Goal: Transaction & Acquisition: Purchase product/service

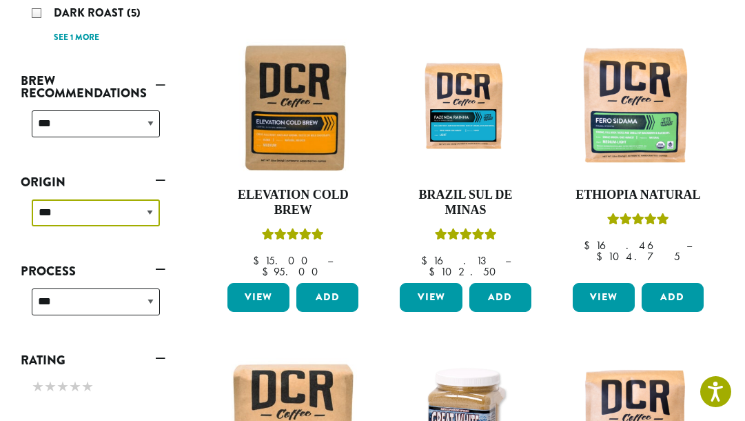
scroll to position [505, 0]
drag, startPoint x: 196, startPoint y: 232, endPoint x: 208, endPoint y: 218, distance: 19.1
click at [196, 232] on div "**********" at bounding box center [372, 392] width 745 height 1329
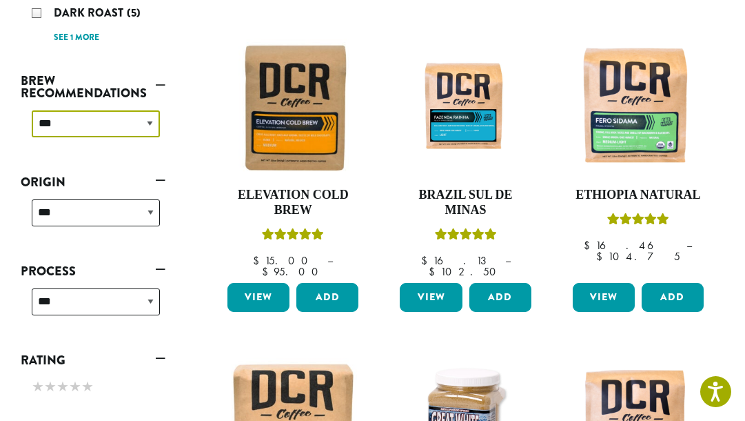
click at [68, 110] on select "**********" at bounding box center [96, 123] width 128 height 27
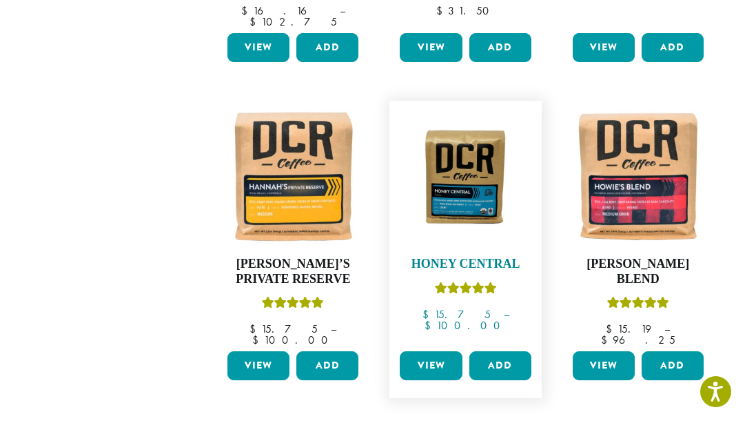
scroll to position [1198, 0]
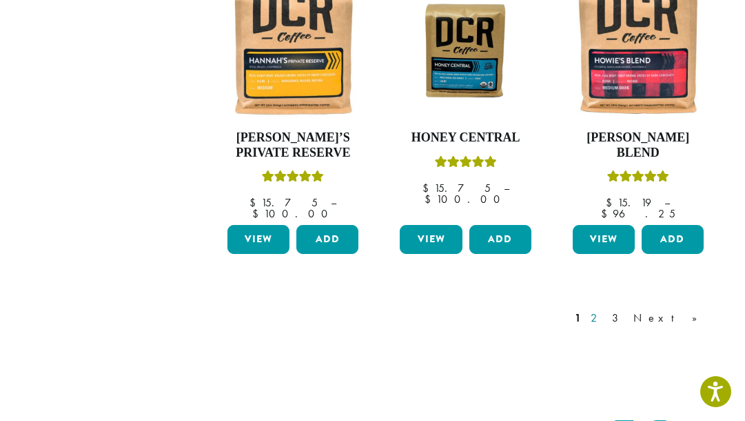
click at [605, 310] on link "2" at bounding box center [596, 318] width 17 height 17
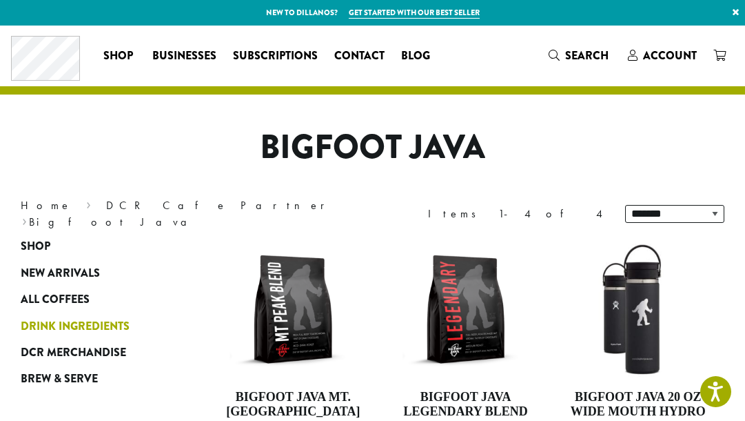
click at [89, 322] on span "Drink Ingredients" at bounding box center [75, 326] width 109 height 17
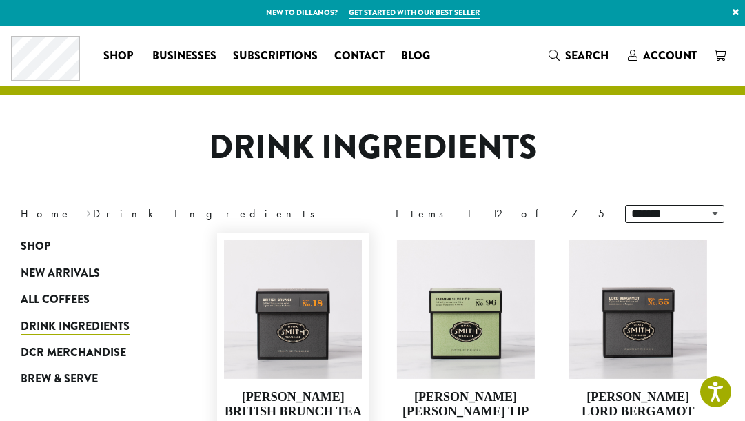
scroll to position [126, 0]
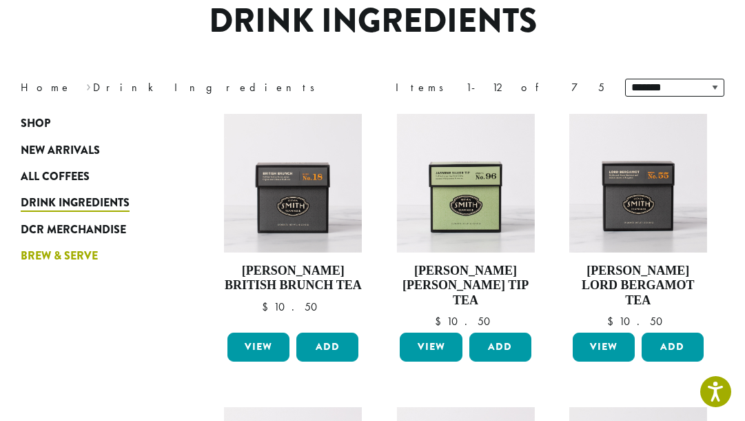
click at [78, 257] on span "Brew & Serve" at bounding box center [59, 255] width 77 height 17
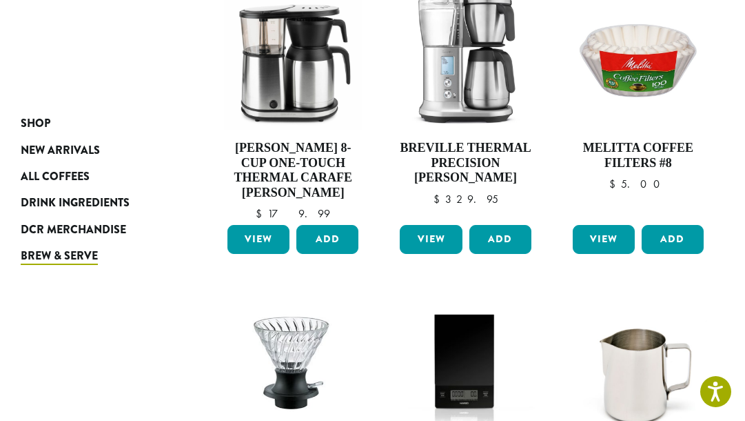
scroll to position [1072, 0]
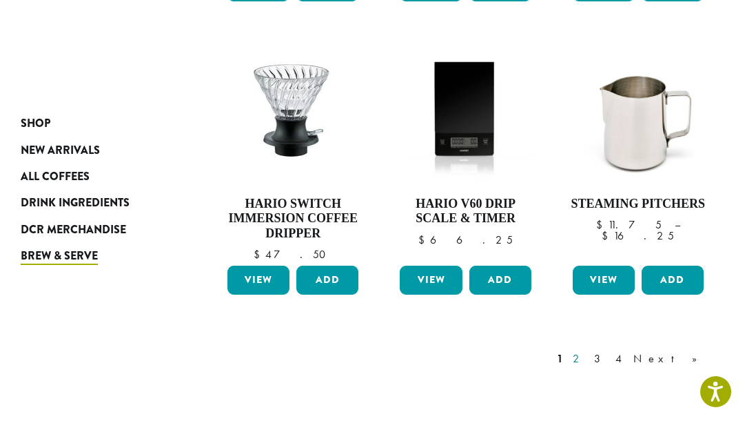
click at [587, 350] on link "2" at bounding box center [578, 358] width 17 height 17
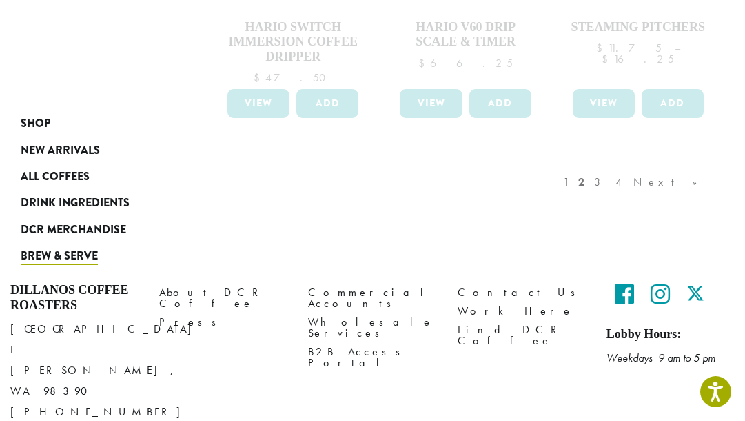
scroll to position [870, 0]
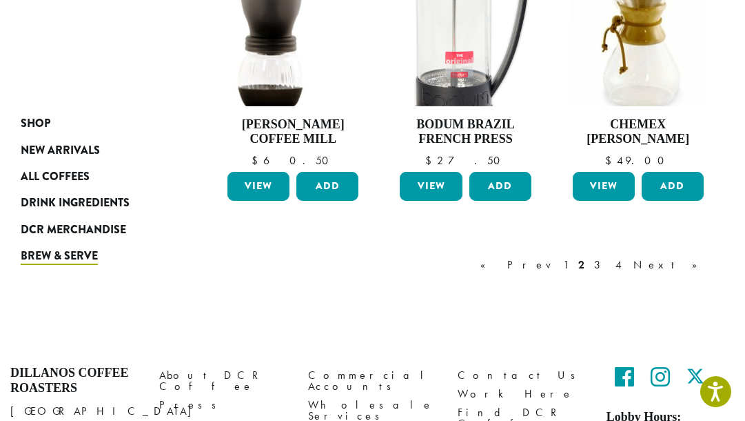
scroll to position [1198, 0]
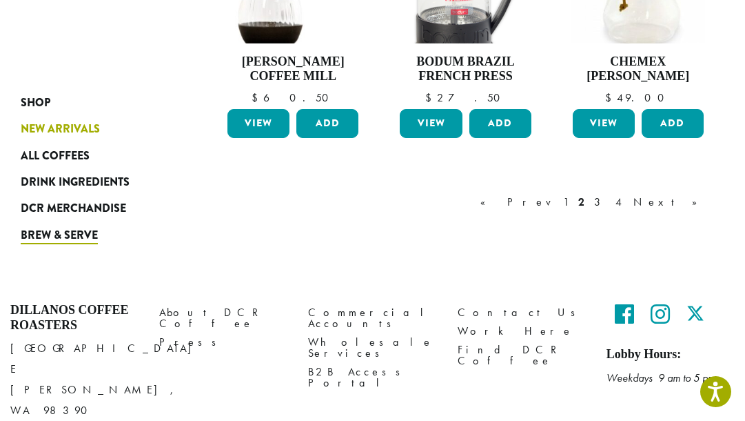
click at [67, 129] on span "New Arrivals" at bounding box center [60, 129] width 79 height 17
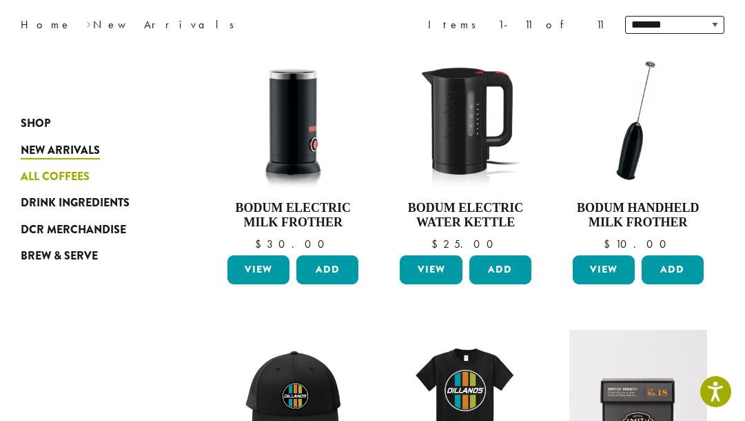
click at [47, 178] on span "All Coffees" at bounding box center [55, 176] width 69 height 17
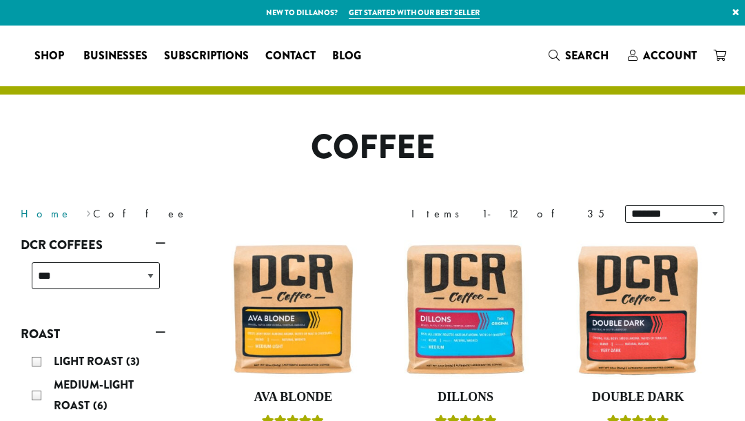
click at [40, 206] on link "Home" at bounding box center [46, 213] width 51 height 14
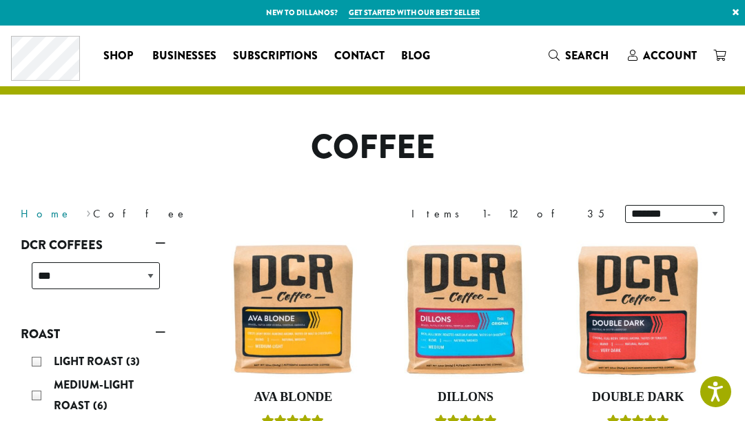
scroll to position [126, 0]
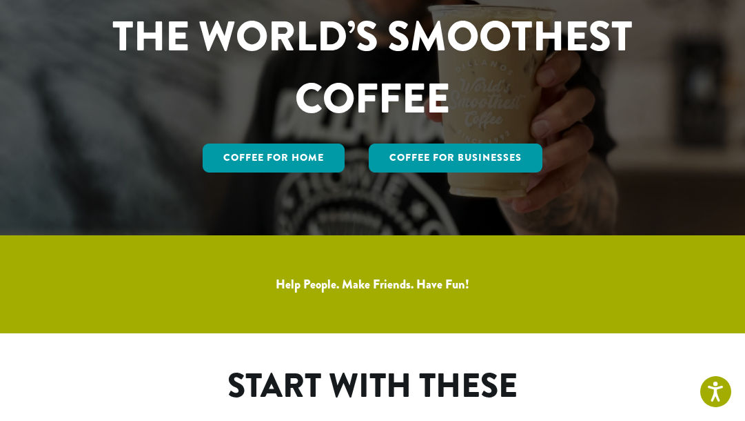
scroll to position [126, 0]
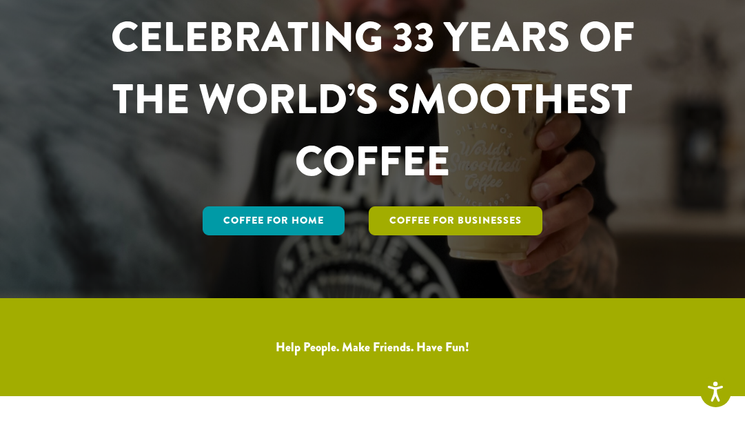
click at [431, 219] on link "Coffee For Businesses" at bounding box center [456, 220] width 174 height 29
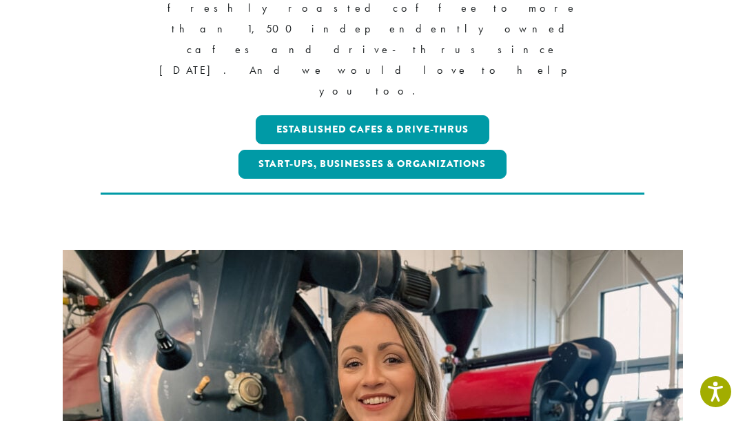
scroll to position [189, 0]
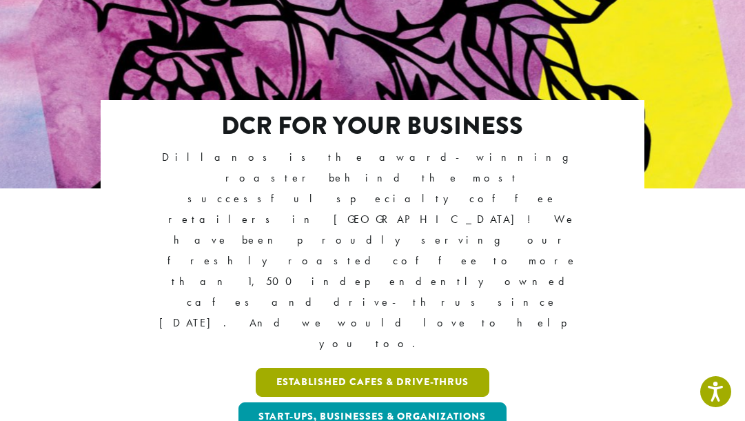
click at [397, 367] on link "Established Cafes & Drive-Thrus" at bounding box center [373, 381] width 234 height 29
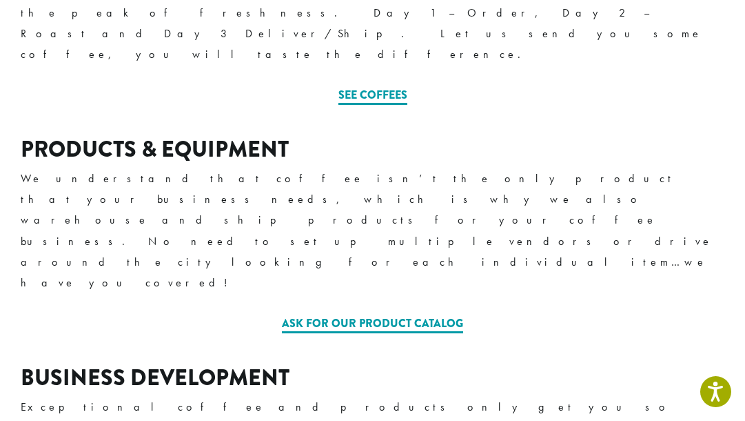
scroll to position [505, 0]
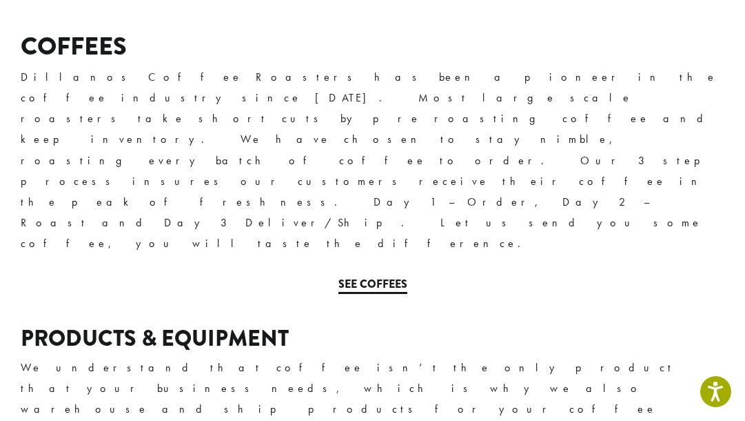
click at [387, 276] on link "See Coffees" at bounding box center [372, 285] width 69 height 18
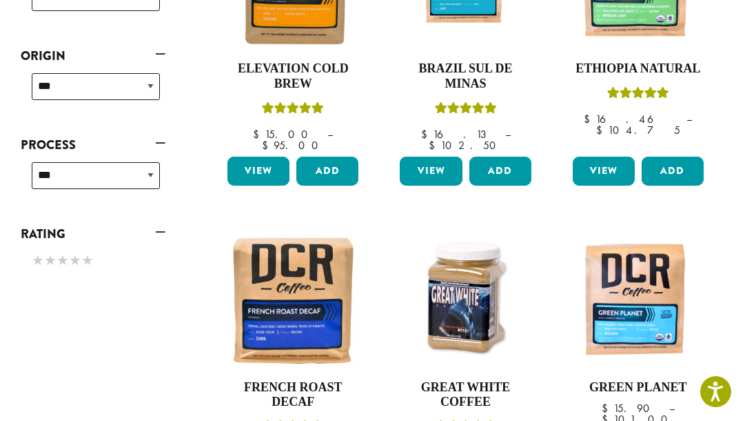
scroll to position [441, 0]
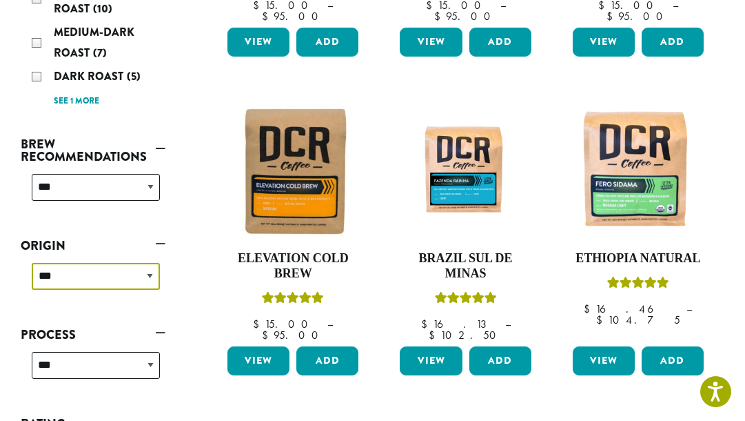
click at [124, 263] on select "**********" at bounding box center [96, 276] width 128 height 27
select select "*********"
click at [32, 263] on select "**********" at bounding box center [96, 276] width 128 height 27
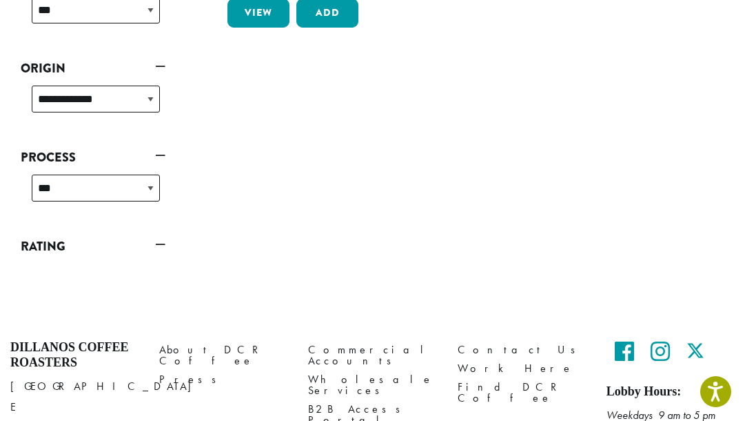
scroll to position [189, 0]
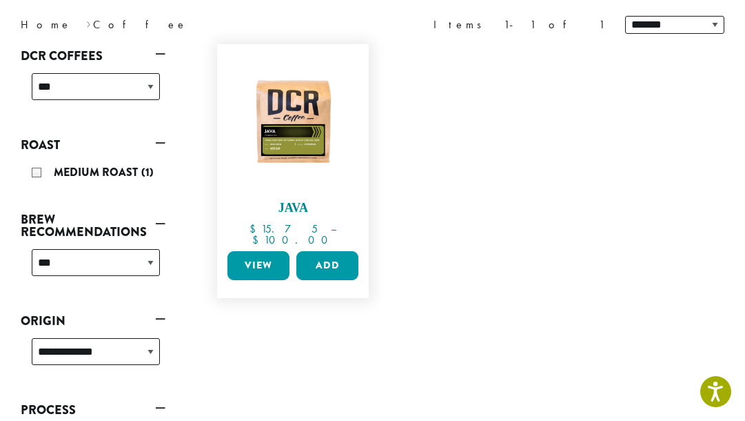
click at [298, 125] on img at bounding box center [293, 120] width 138 height 138
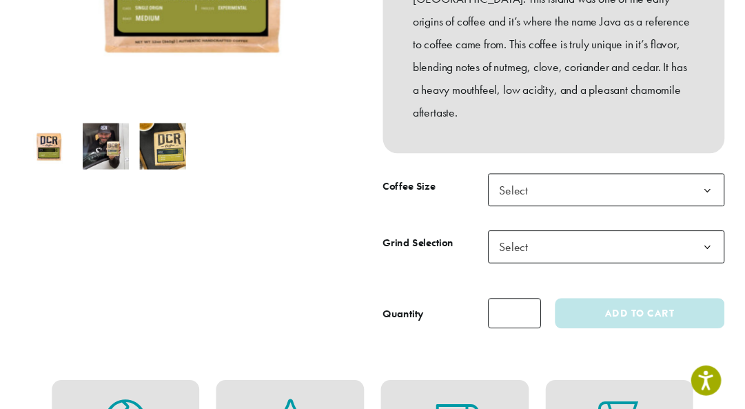
scroll to position [441, 0]
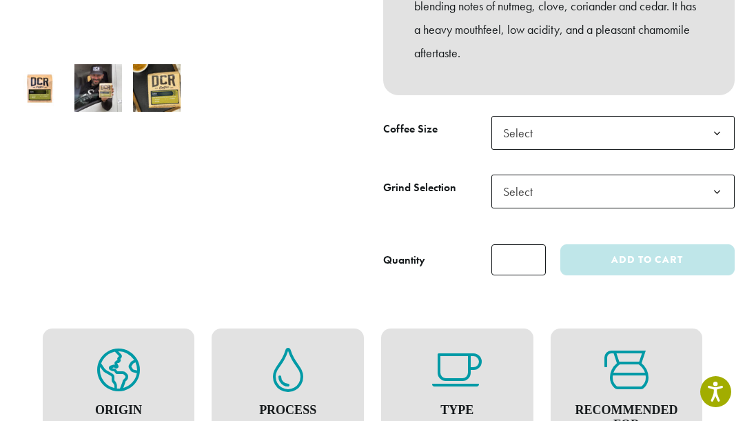
click at [626, 121] on span "Select" at bounding box center [614, 133] width 244 height 34
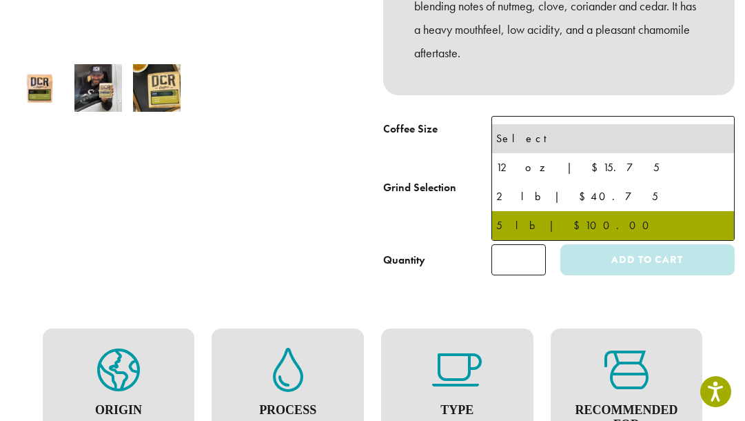
select select "**********"
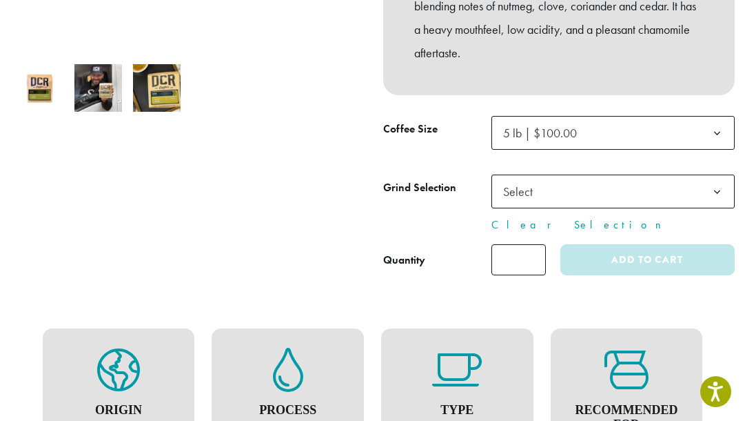
click at [540, 178] on span "Select" at bounding box center [522, 191] width 49 height 27
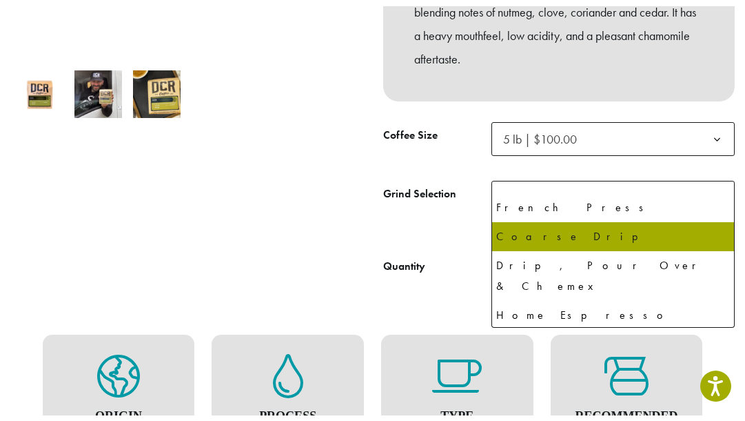
scroll to position [94, 0]
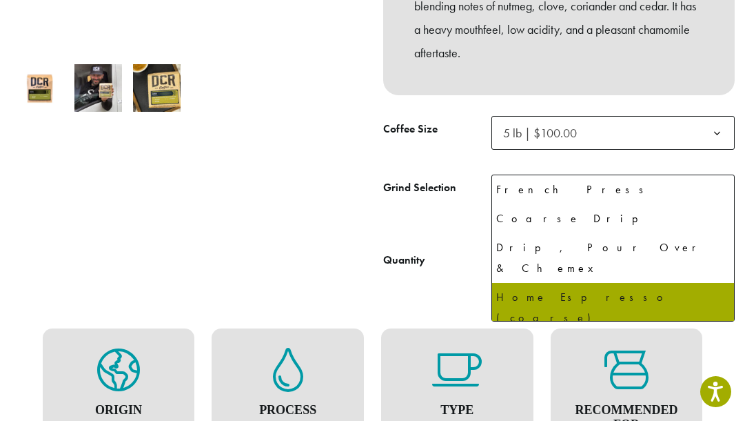
select select "**********"
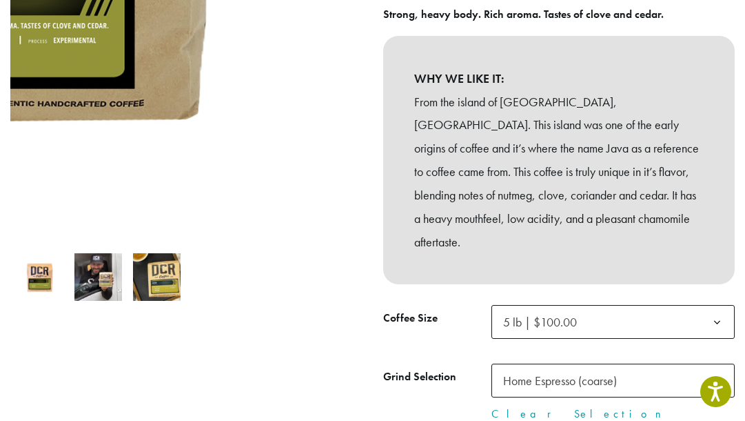
scroll to position [315, 0]
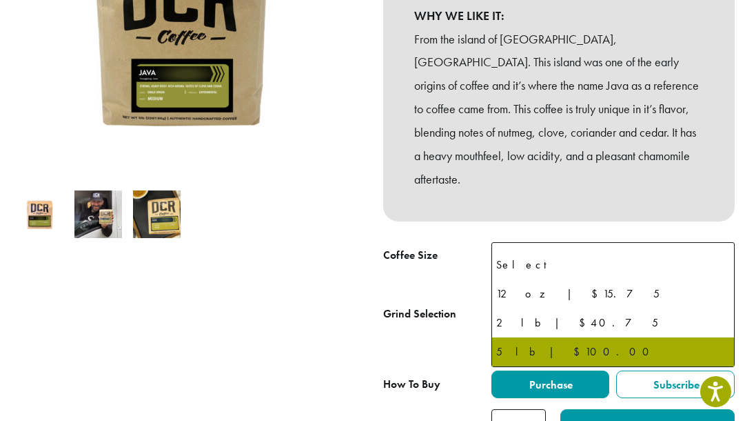
click at [571, 251] on span "5 lb | $100.00" at bounding box center [540, 259] width 74 height 16
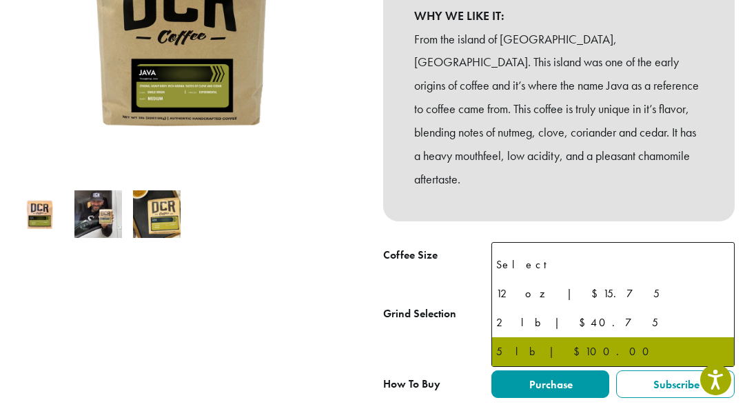
click at [212, 264] on div at bounding box center [186, 140] width 373 height 600
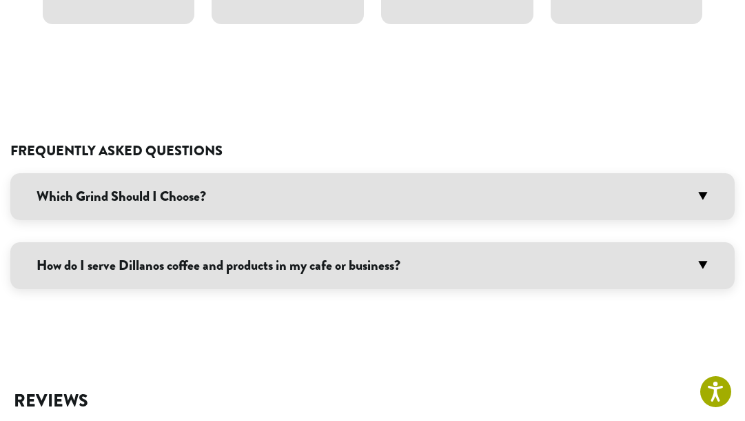
scroll to position [1009, 0]
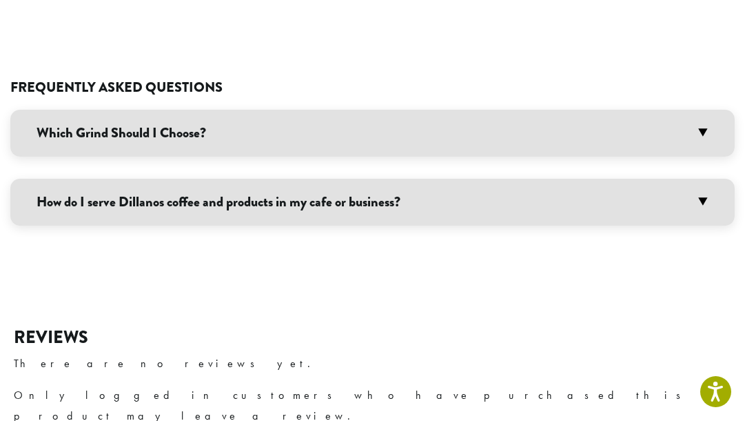
click at [248, 110] on h3 "Which Grind Should I Choose?" at bounding box center [372, 133] width 725 height 47
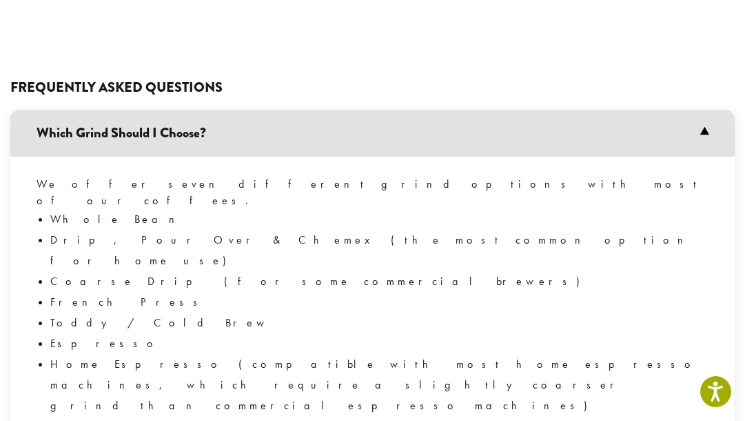
click at [322, 110] on h3 "Which Grind Should I Choose?" at bounding box center [372, 133] width 725 height 47
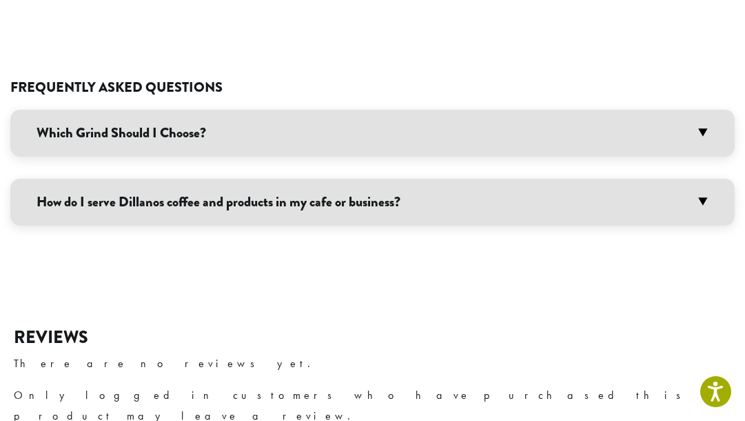
click at [333, 179] on h3 "How do I serve Dillanos coffee and products in my cafe or business?" at bounding box center [372, 202] width 725 height 47
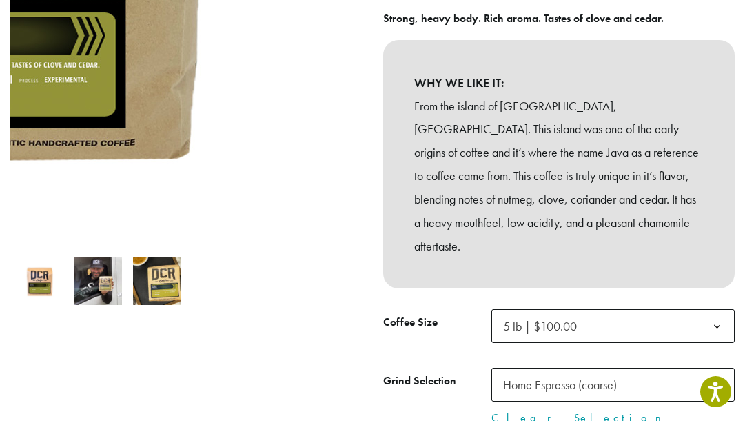
scroll to position [0, 0]
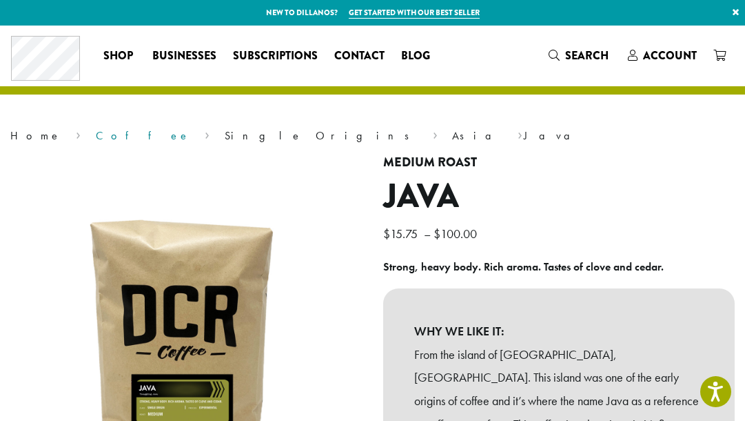
click at [96, 131] on link "Coffee" at bounding box center [143, 135] width 94 height 14
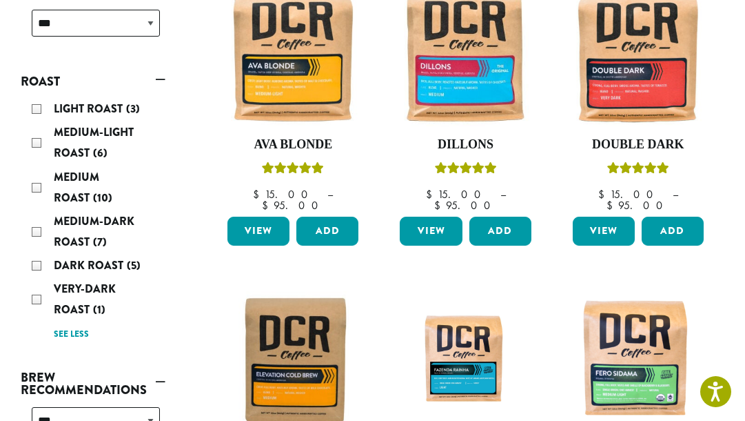
scroll to position [441, 0]
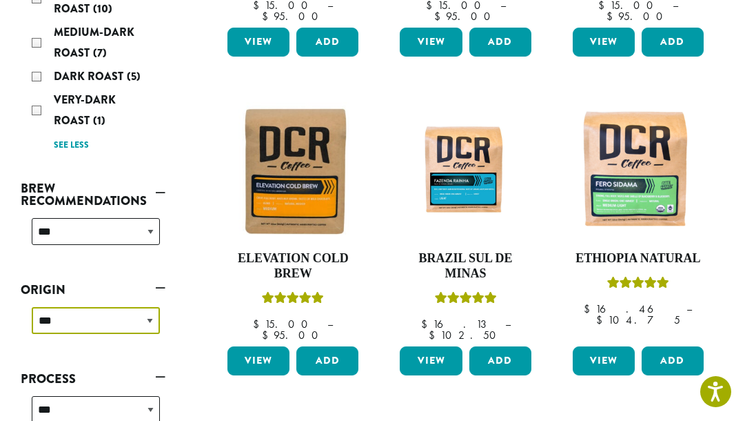
click at [121, 310] on select "**********" at bounding box center [96, 320] width 128 height 27
